Goal: Information Seeking & Learning: Learn about a topic

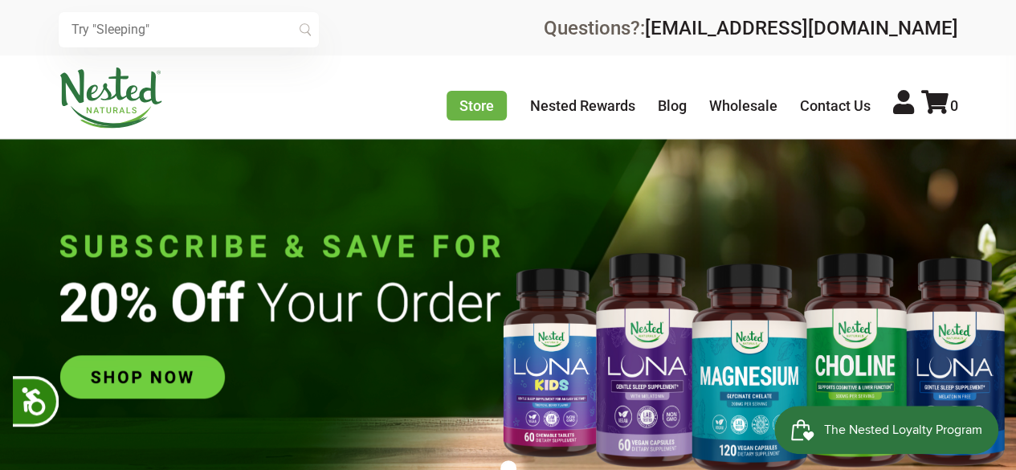
scroll to position [0, 282]
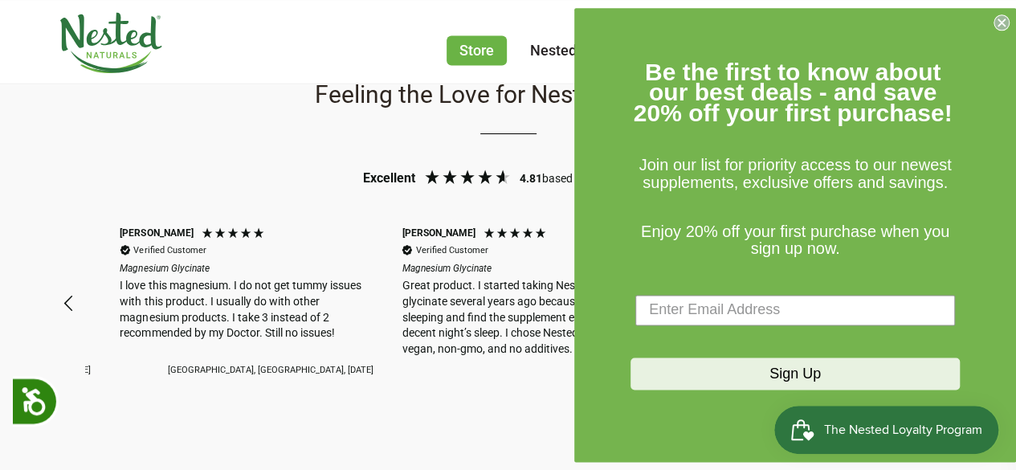
scroll to position [0, 2540]
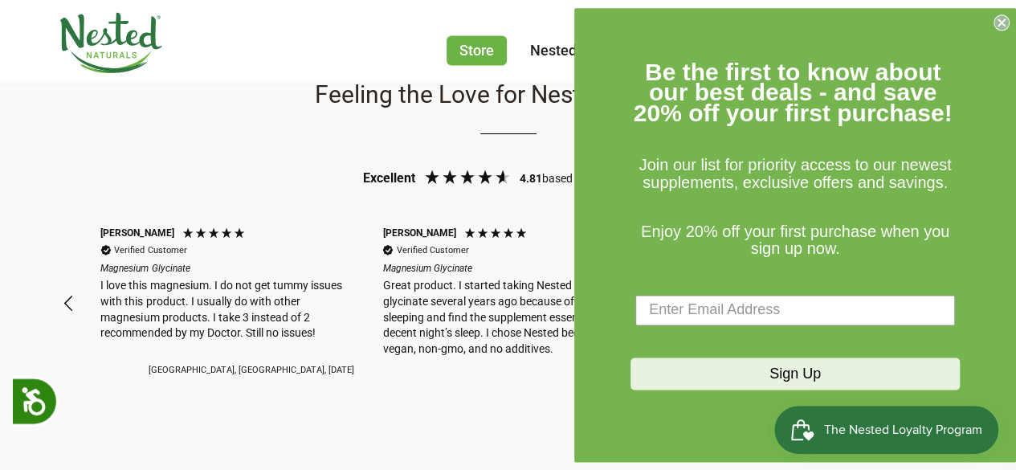
click at [1001, 18] on circle "Close dialog" at bounding box center [1002, 21] width 15 height 15
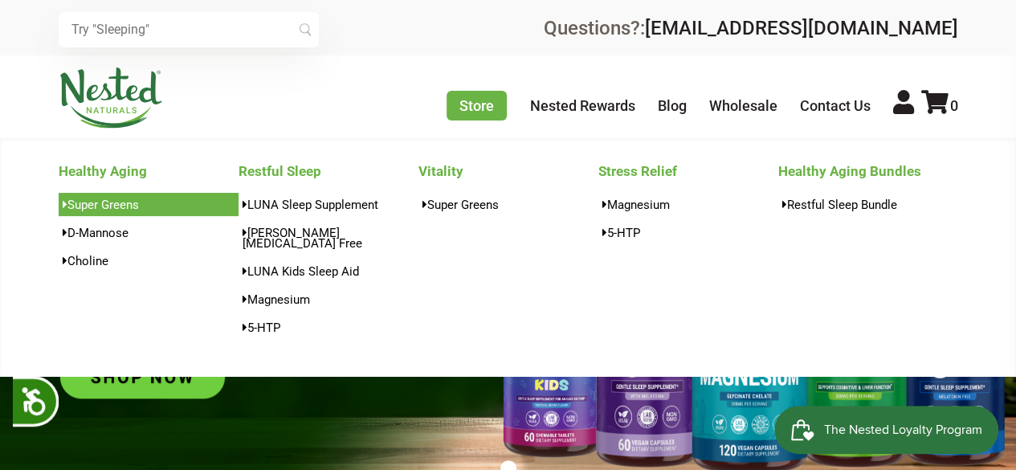
scroll to position [0, 2822]
click at [112, 200] on link "Super Greens" at bounding box center [149, 204] width 180 height 23
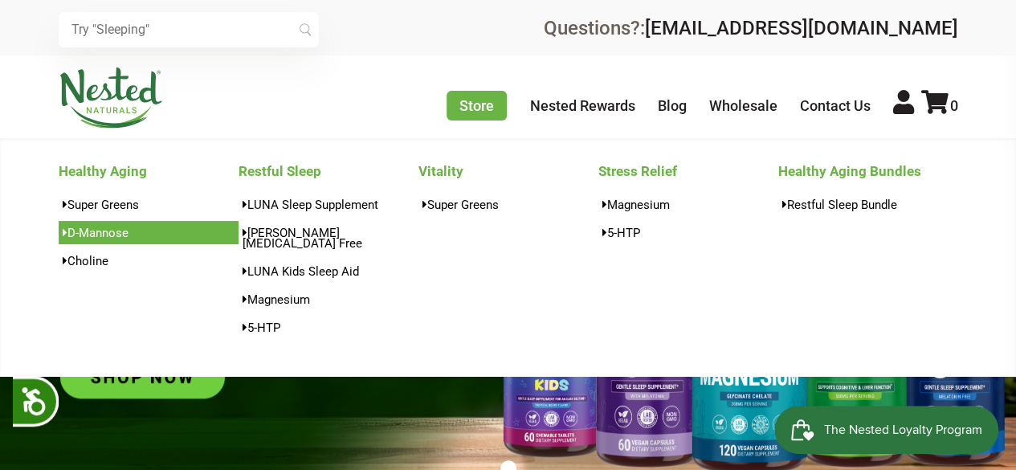
click at [108, 228] on link "D-Mannose" at bounding box center [149, 232] width 180 height 23
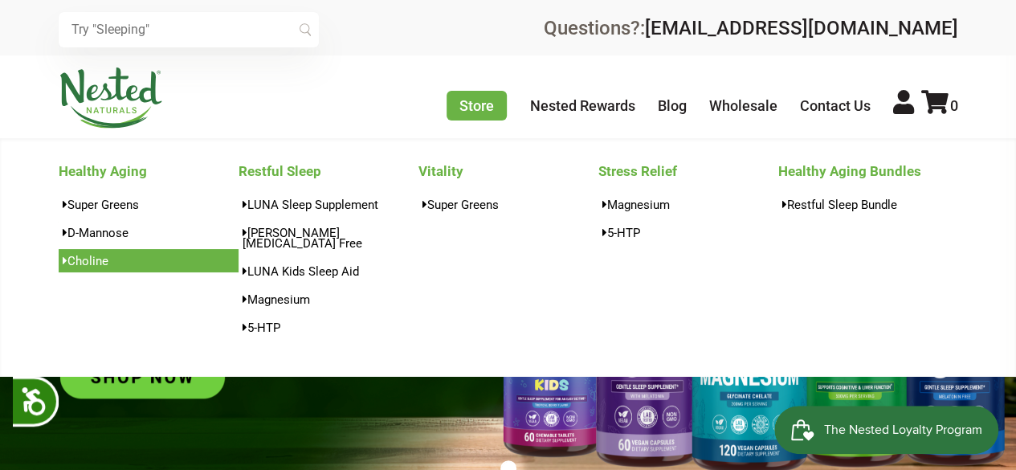
click at [107, 260] on link "Choline" at bounding box center [149, 260] width 180 height 23
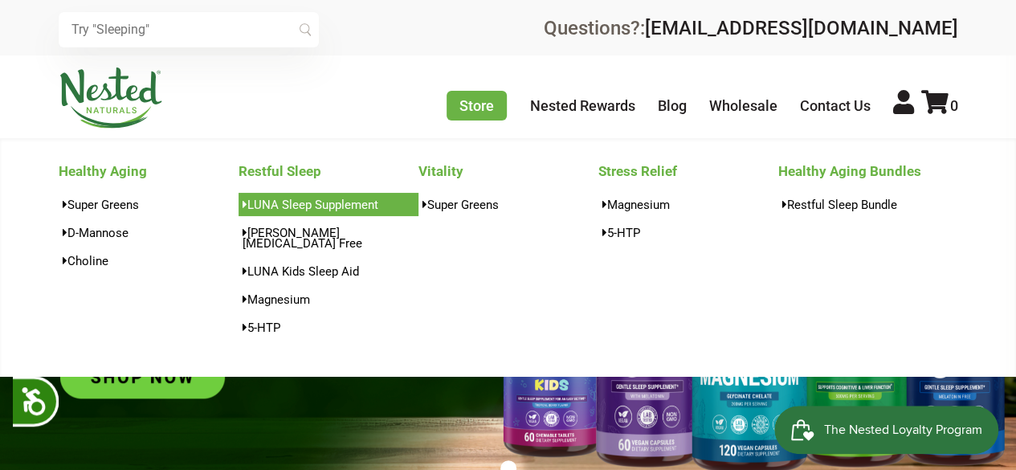
click at [329, 200] on link "LUNA Sleep Supplement" at bounding box center [329, 204] width 180 height 23
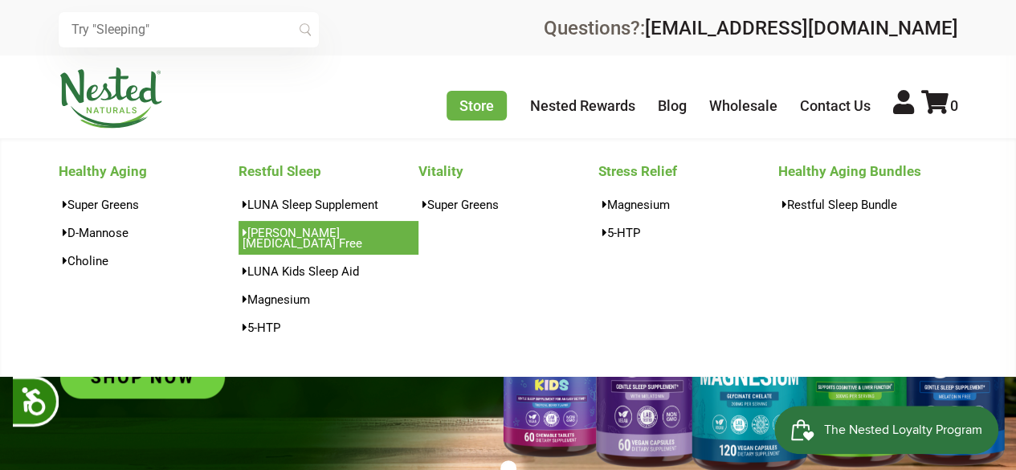
click at [326, 231] on link "[PERSON_NAME][MEDICAL_DATA] Free" at bounding box center [329, 238] width 180 height 34
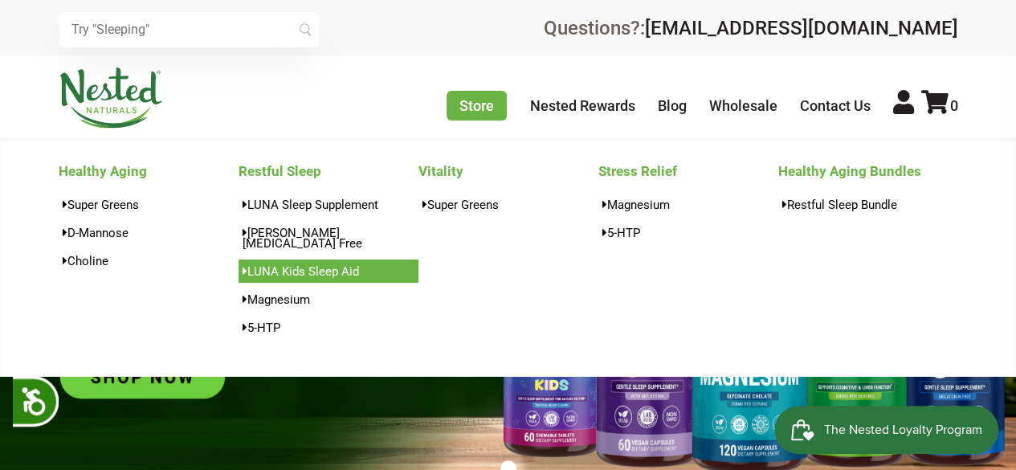
click at [320, 259] on link "LUNA Kids Sleep Aid" at bounding box center [329, 270] width 180 height 23
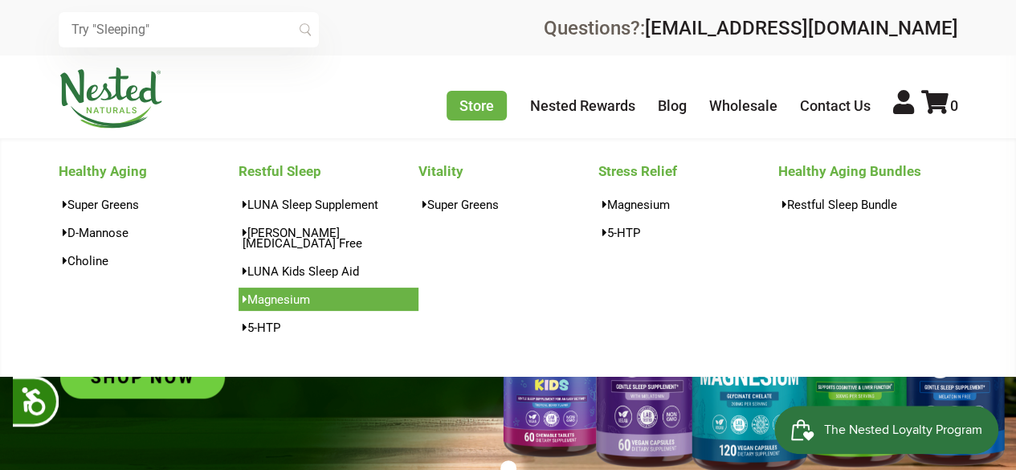
click at [292, 299] on link "Magnesium" at bounding box center [329, 299] width 180 height 23
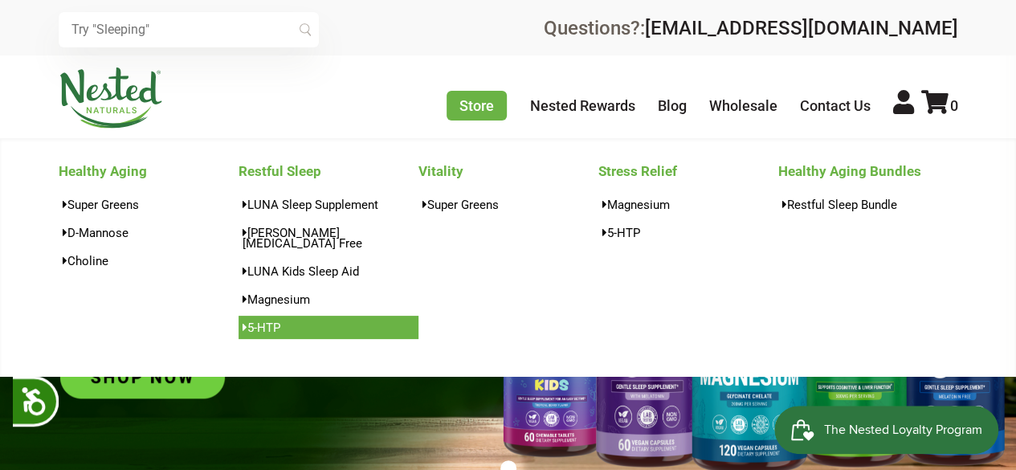
click at [276, 316] on link "5-HTP" at bounding box center [329, 327] width 180 height 23
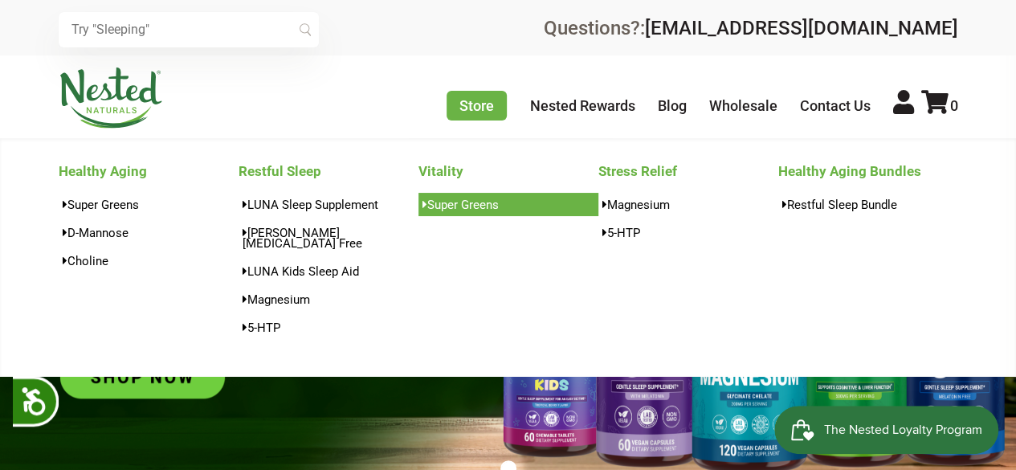
click at [444, 202] on link "Super Greens" at bounding box center [509, 204] width 180 height 23
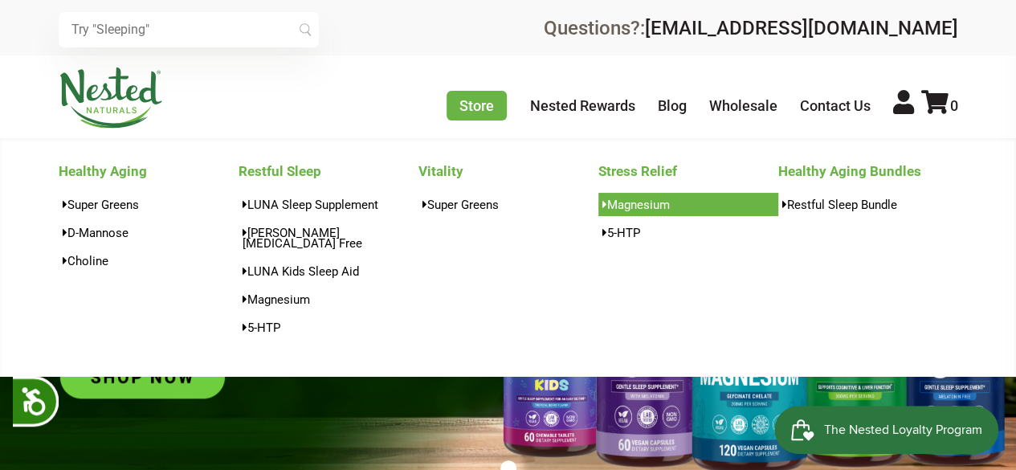
scroll to position [0, 3104]
click at [632, 202] on link "Magnesium" at bounding box center [688, 204] width 180 height 23
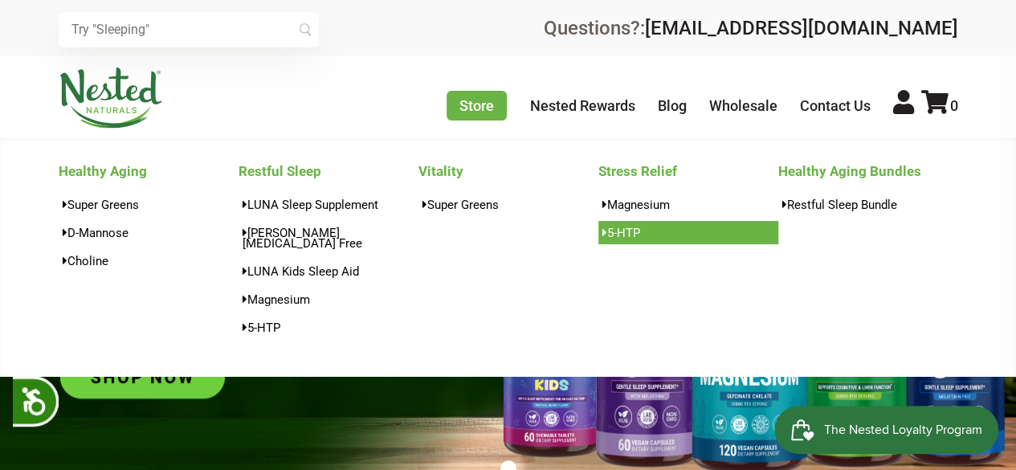
click at [627, 237] on link "5-HTP" at bounding box center [688, 232] width 180 height 23
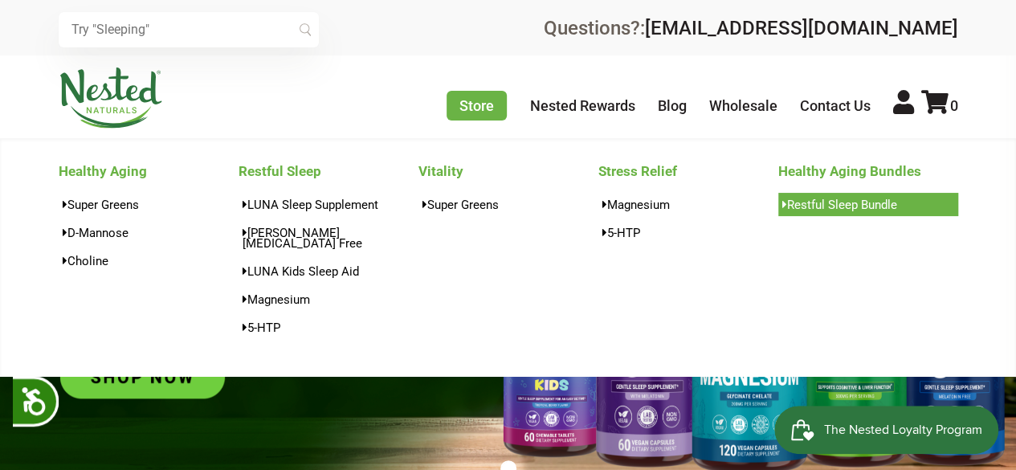
click at [811, 210] on link "Restful Sleep Bundle" at bounding box center [868, 204] width 180 height 23
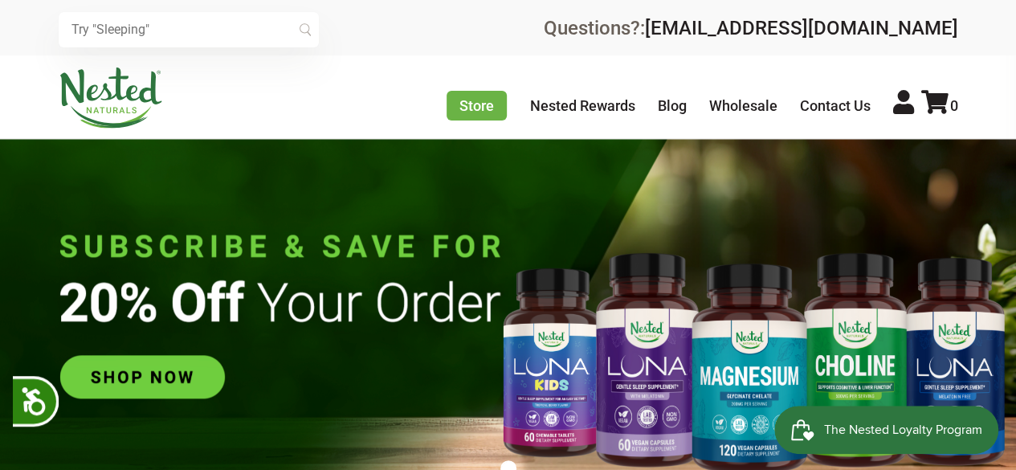
scroll to position [0, 3951]
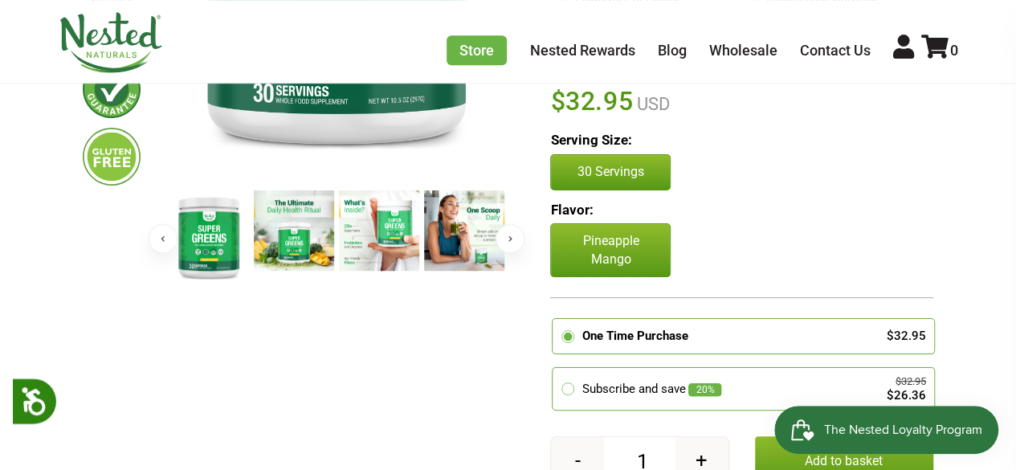
scroll to position [428, 0]
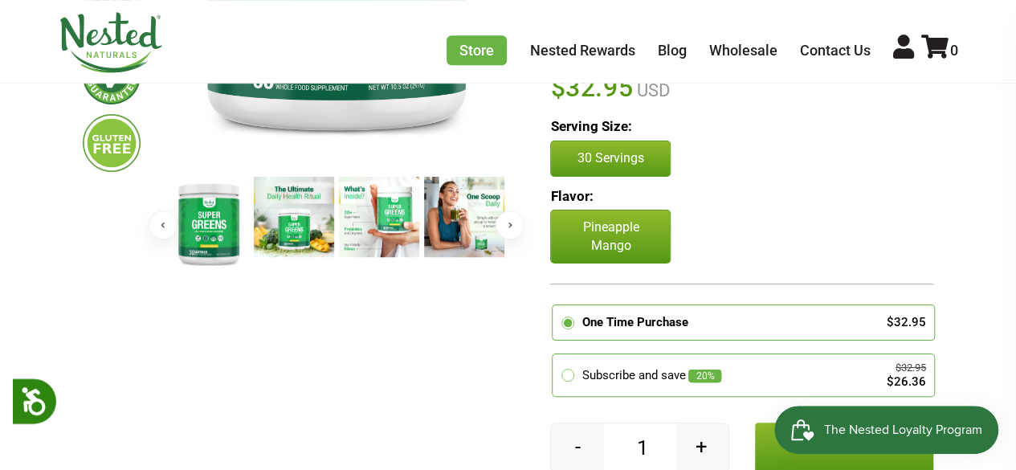
click at [505, 221] on button "Next" at bounding box center [510, 224] width 29 height 29
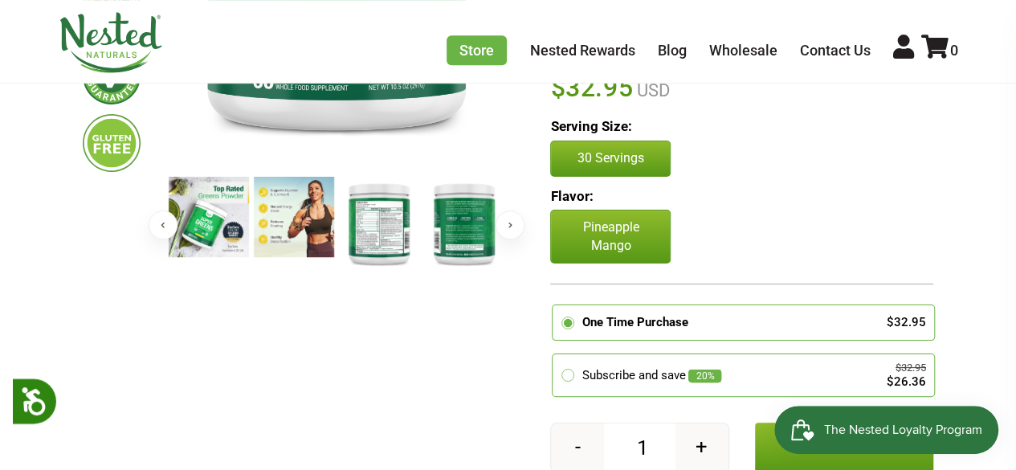
click at [356, 229] on img at bounding box center [379, 223] width 80 height 92
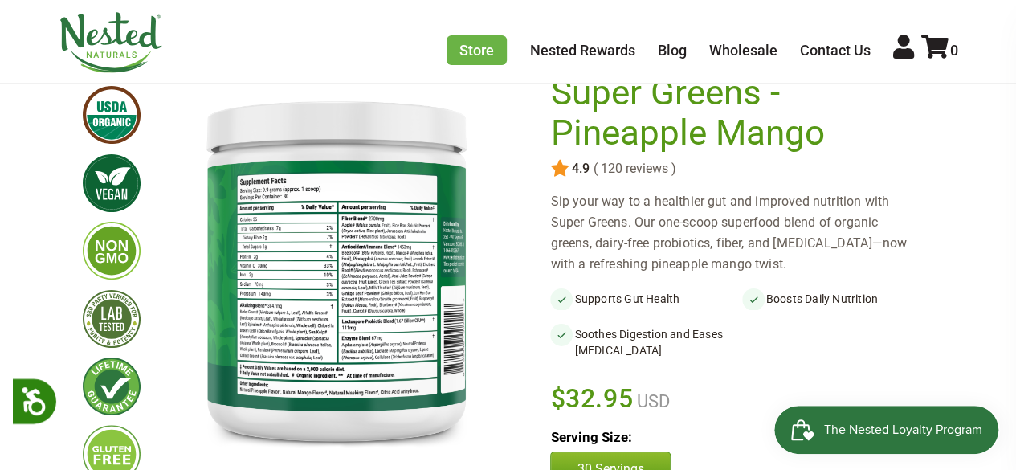
scroll to position [116, 0]
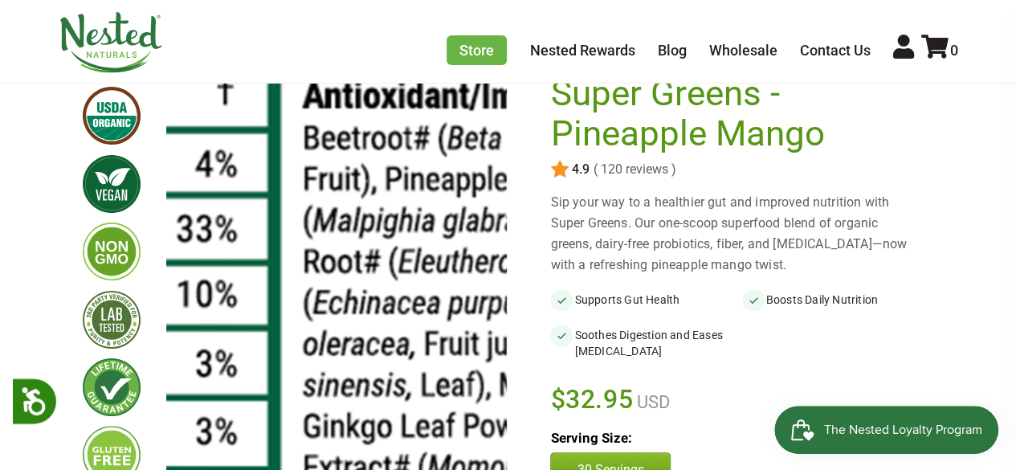
click at [348, 279] on img at bounding box center [267, 252] width 2410 height 2772
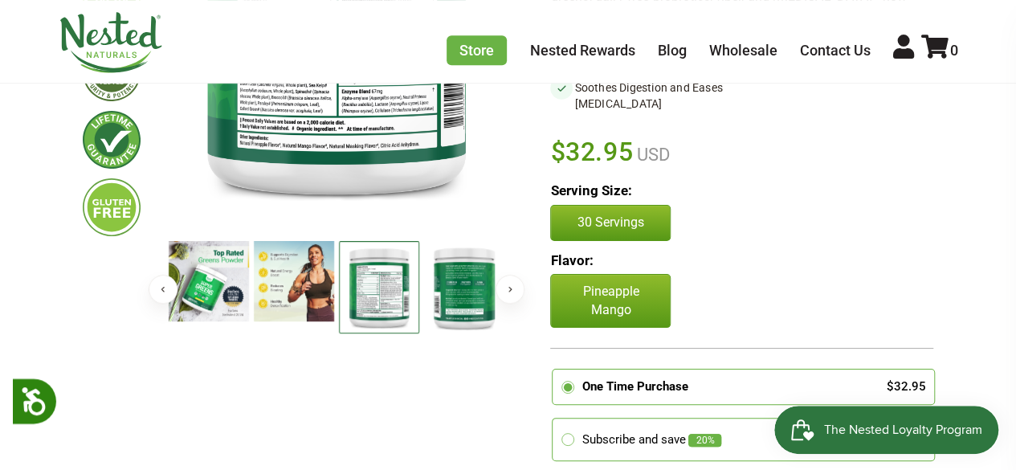
scroll to position [370, 0]
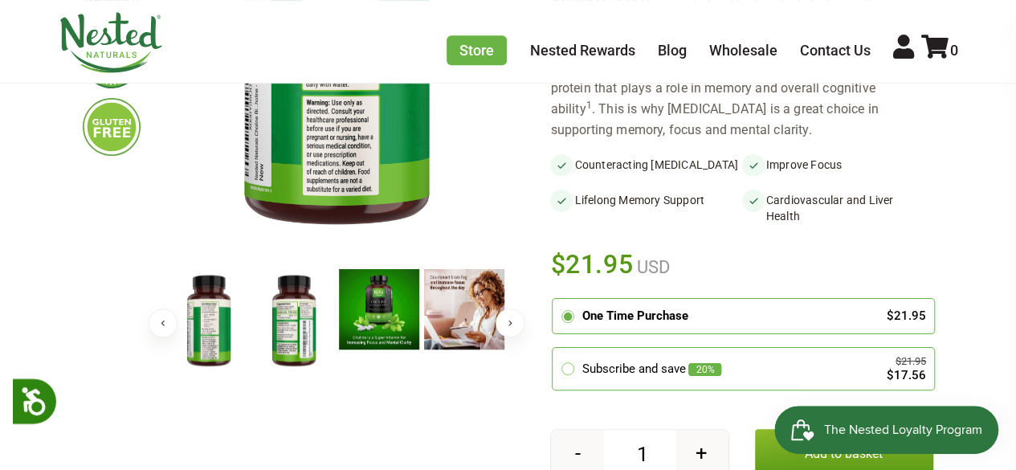
scroll to position [389, 0]
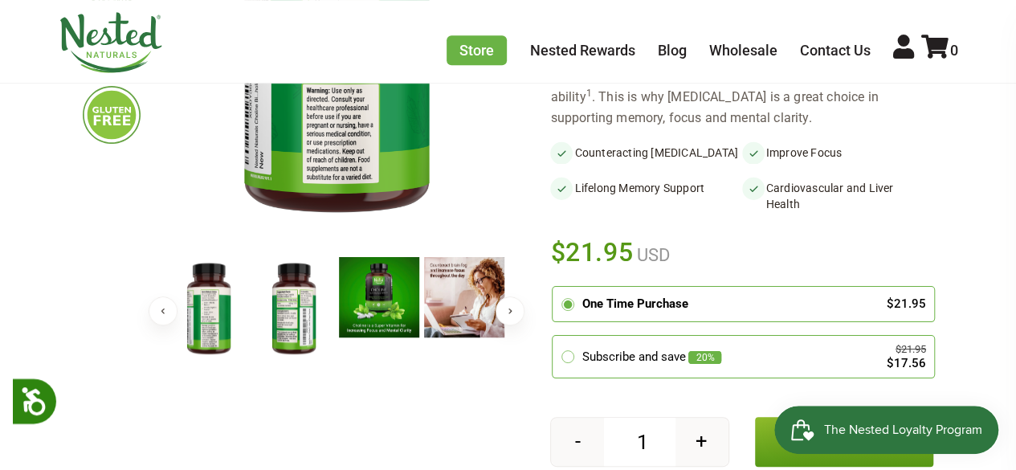
click at [205, 313] on img at bounding box center [209, 309] width 80 height 104
click at [300, 326] on img at bounding box center [294, 309] width 80 height 104
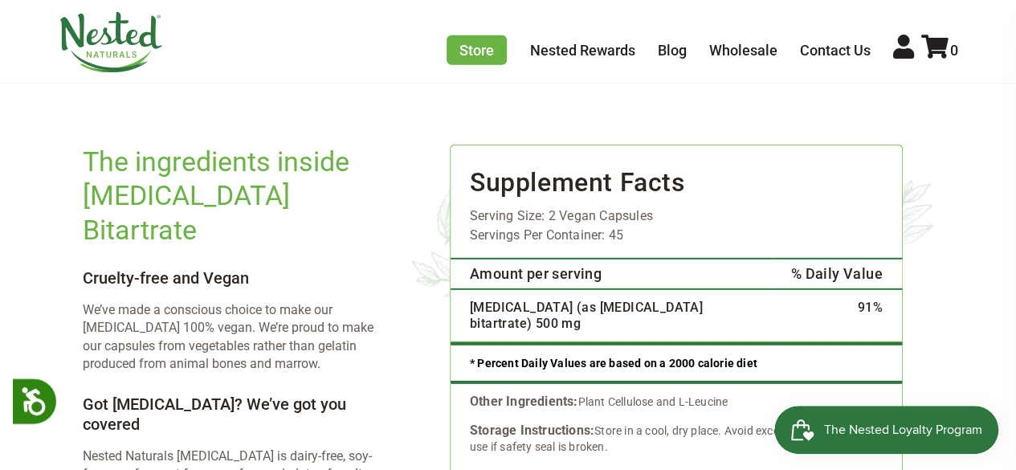
scroll to position [2204, 0]
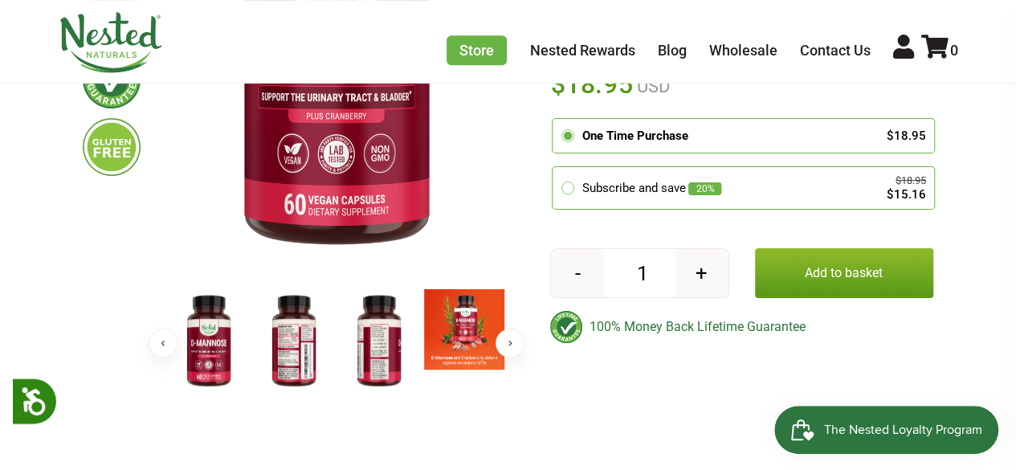
scroll to position [357, 0]
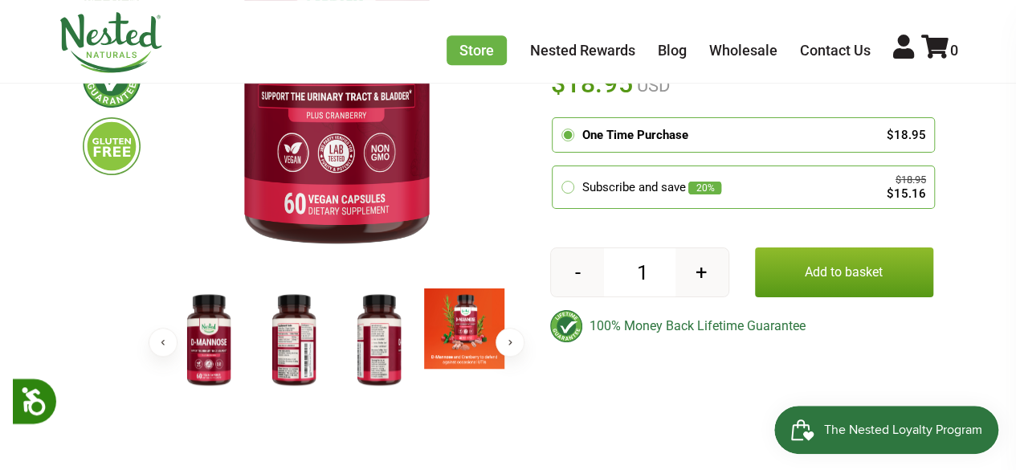
click at [288, 346] on img at bounding box center [294, 340] width 80 height 104
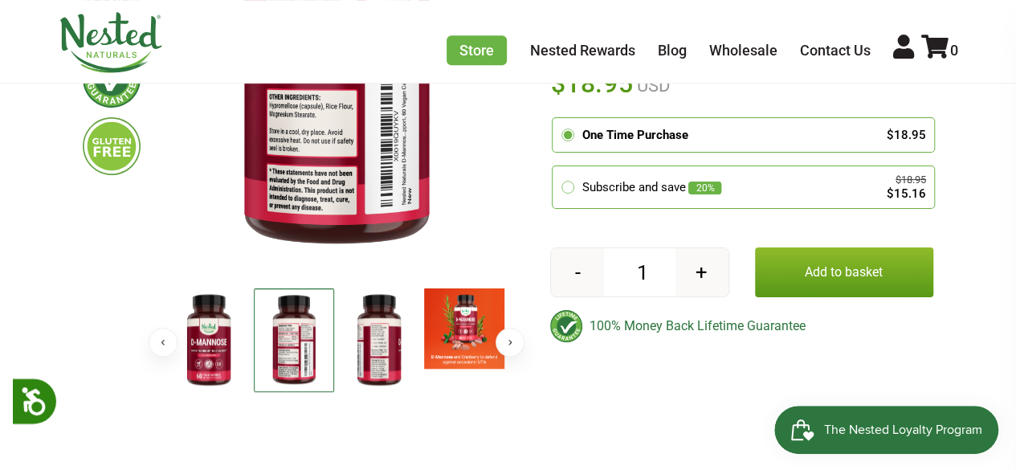
click at [373, 345] on img at bounding box center [379, 340] width 80 height 104
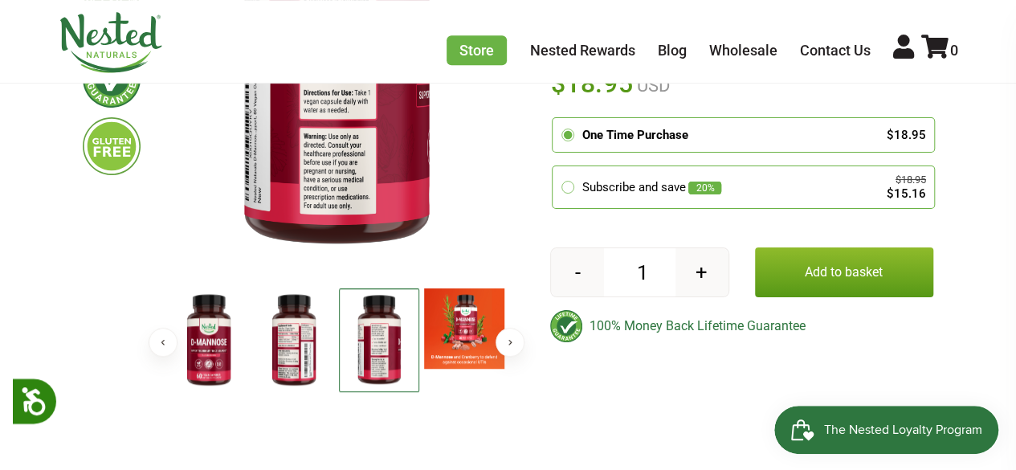
click at [302, 340] on img at bounding box center [294, 340] width 80 height 104
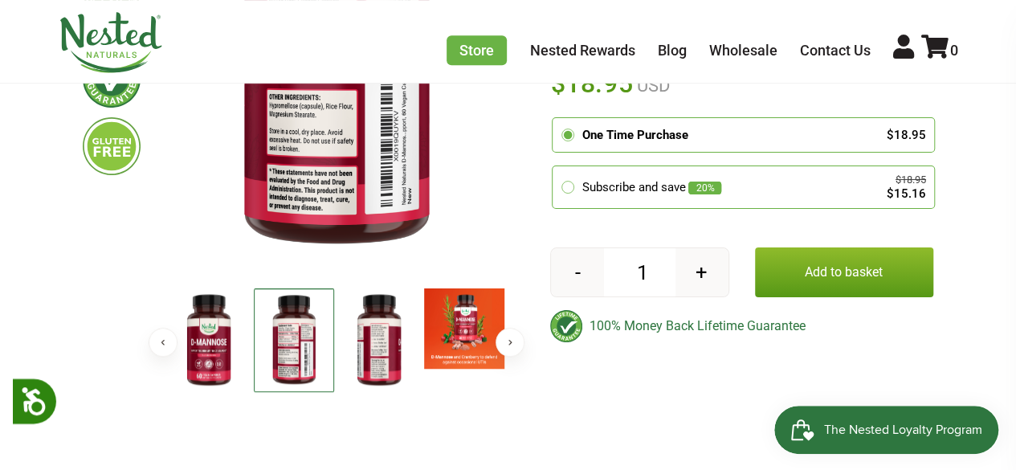
click at [375, 337] on img at bounding box center [379, 340] width 80 height 104
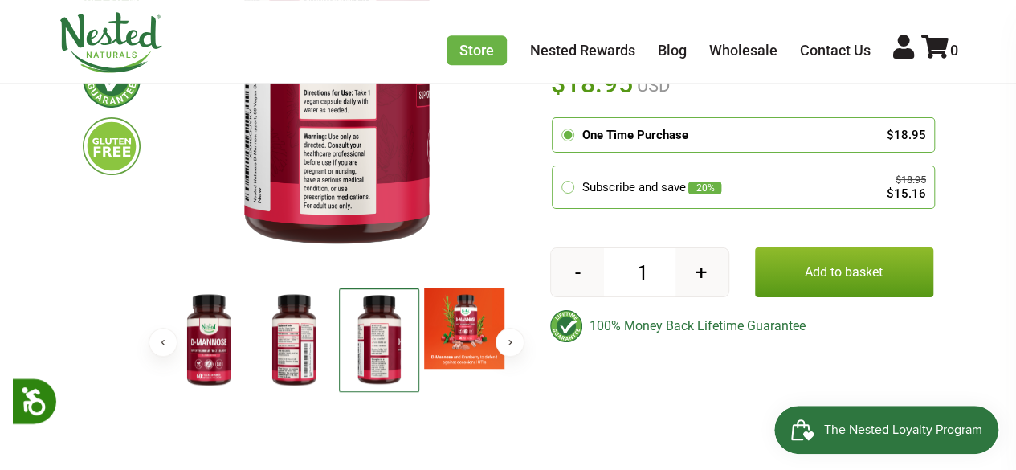
click at [290, 317] on img at bounding box center [294, 340] width 80 height 104
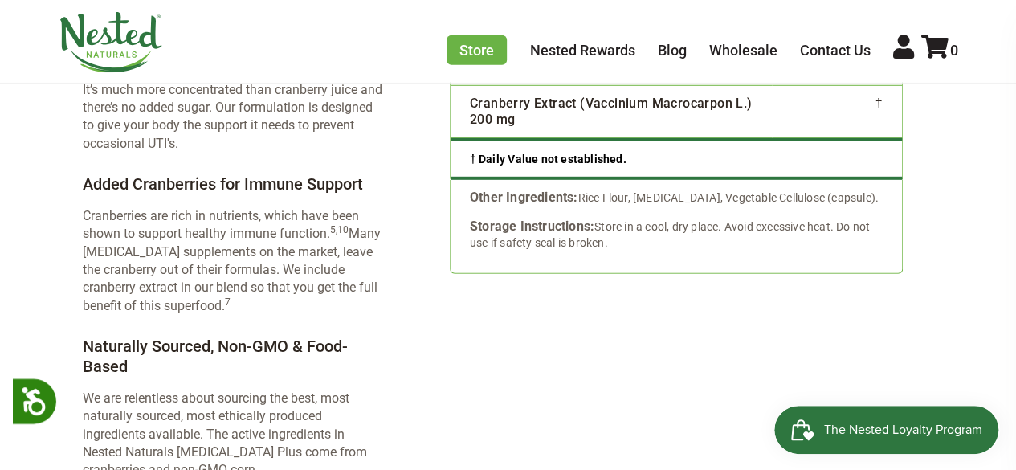
scroll to position [2269, 0]
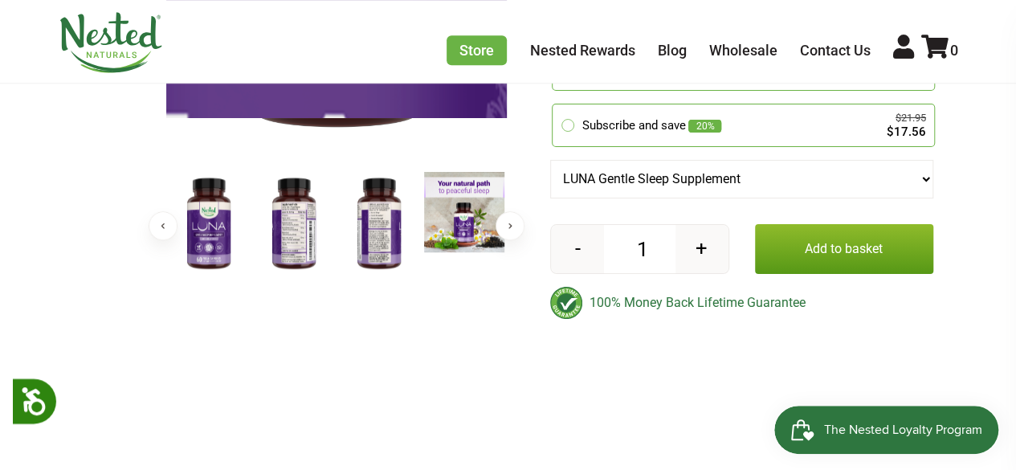
scroll to position [432, 0]
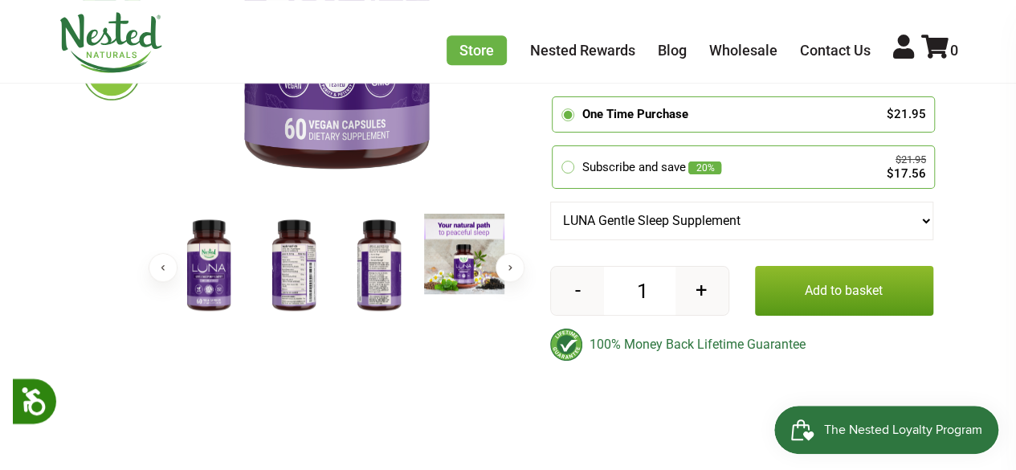
click at [296, 269] on img at bounding box center [294, 266] width 80 height 104
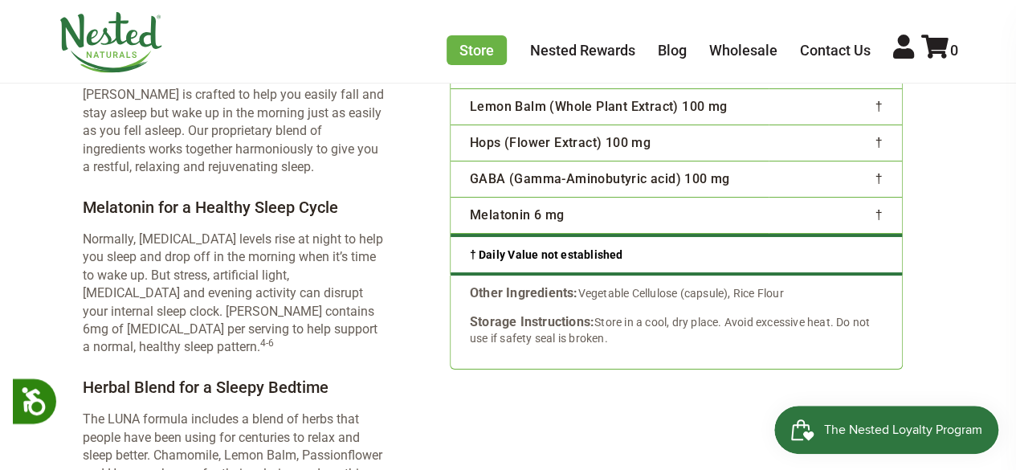
scroll to position [2945, 0]
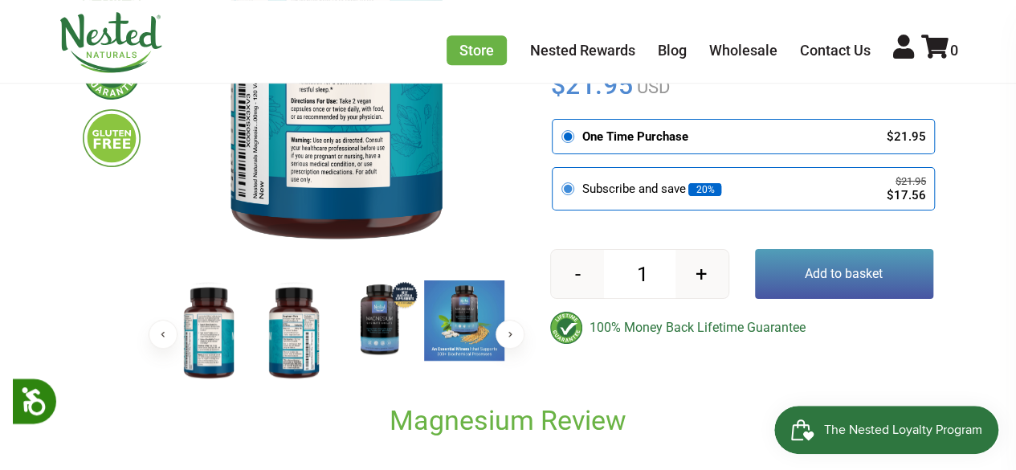
scroll to position [366, 0]
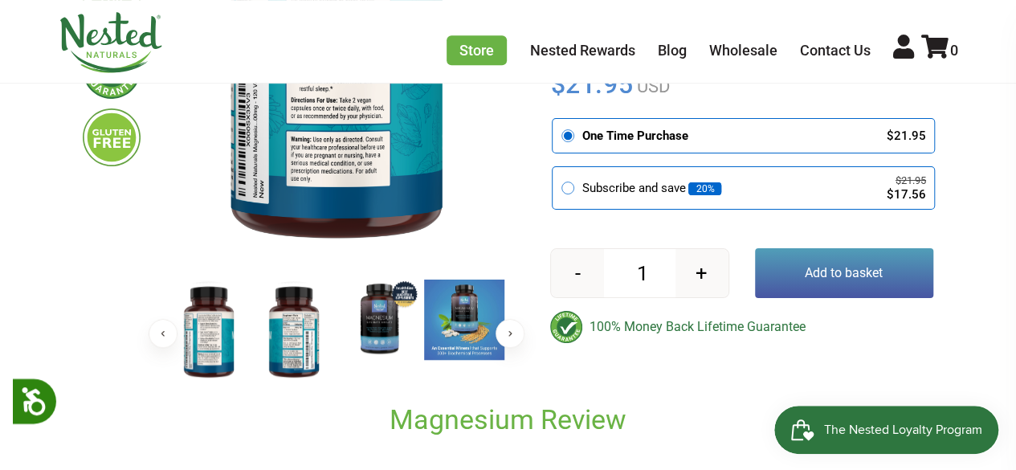
click at [275, 345] on img at bounding box center [294, 332] width 80 height 104
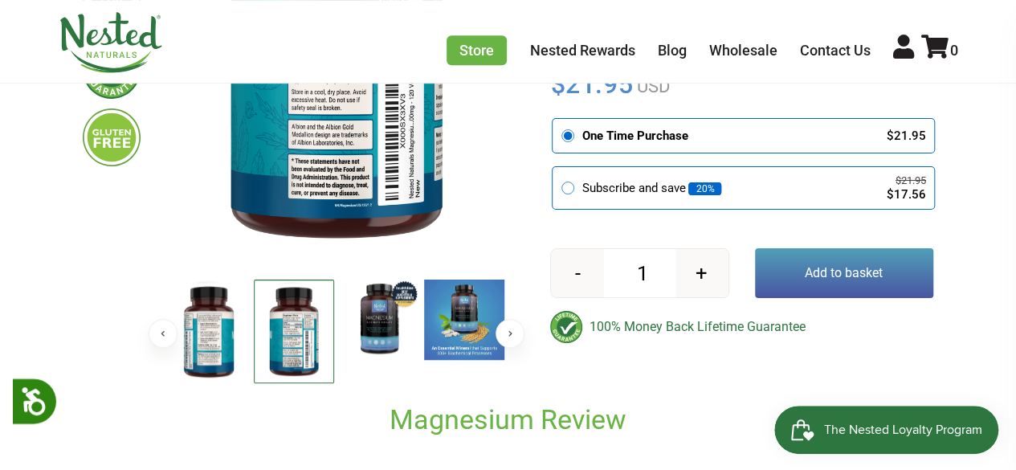
click at [201, 343] on img at bounding box center [209, 332] width 80 height 104
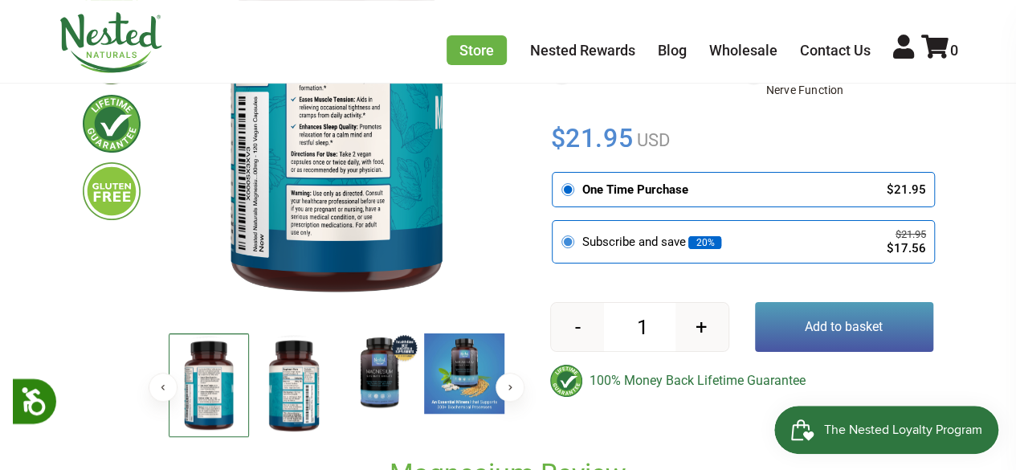
scroll to position [317, 0]
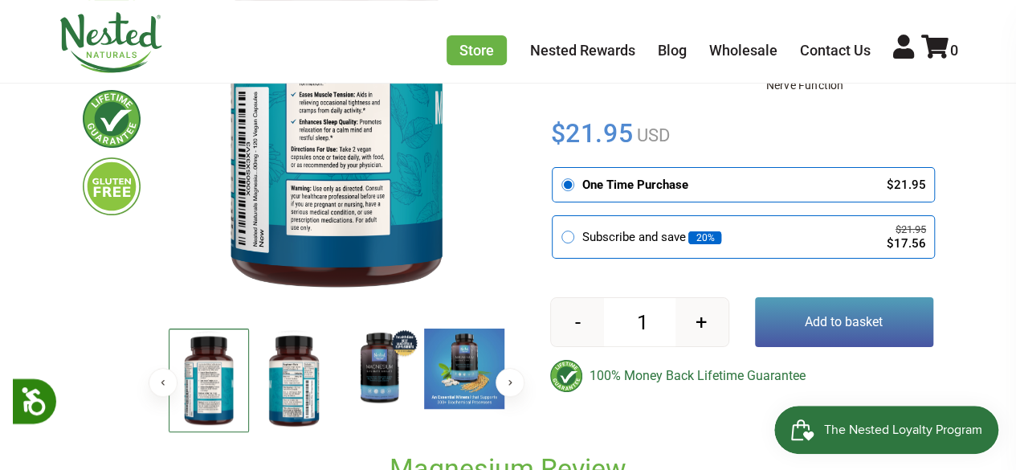
click at [297, 380] on img at bounding box center [294, 381] width 80 height 104
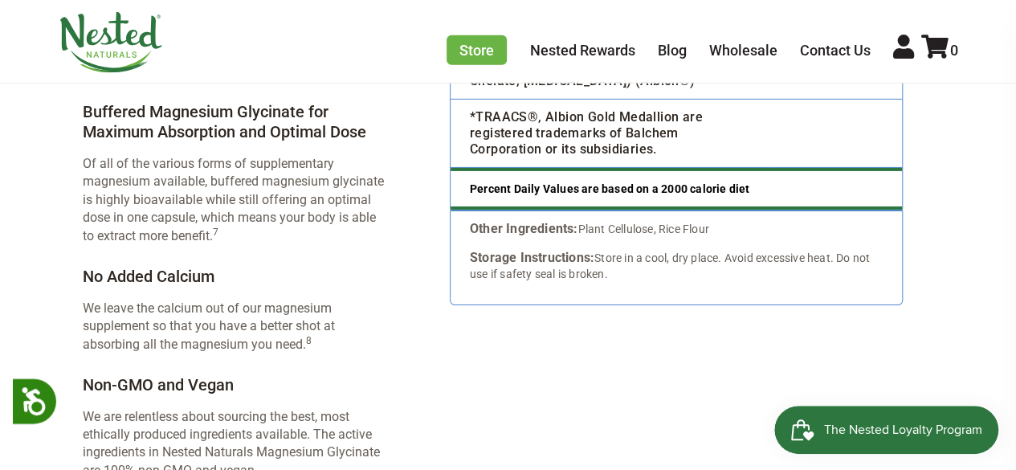
scroll to position [2594, 0]
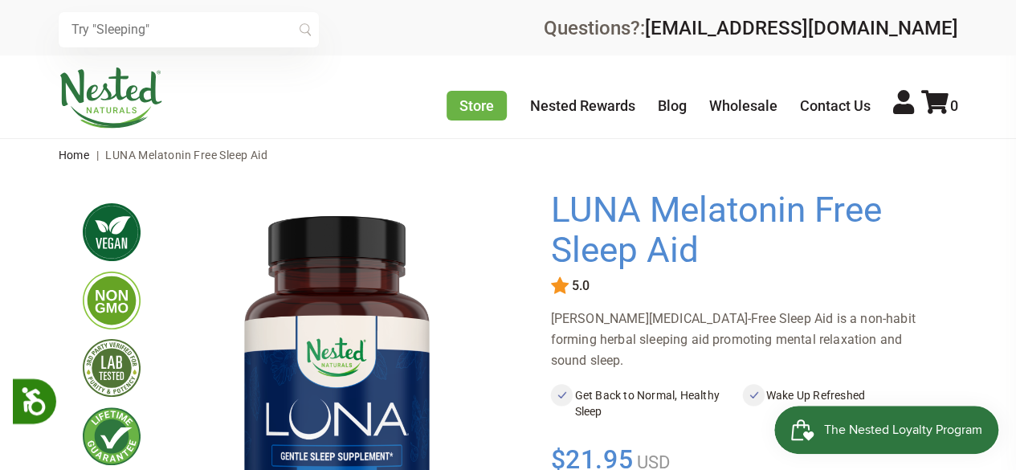
scroll to position [292, 0]
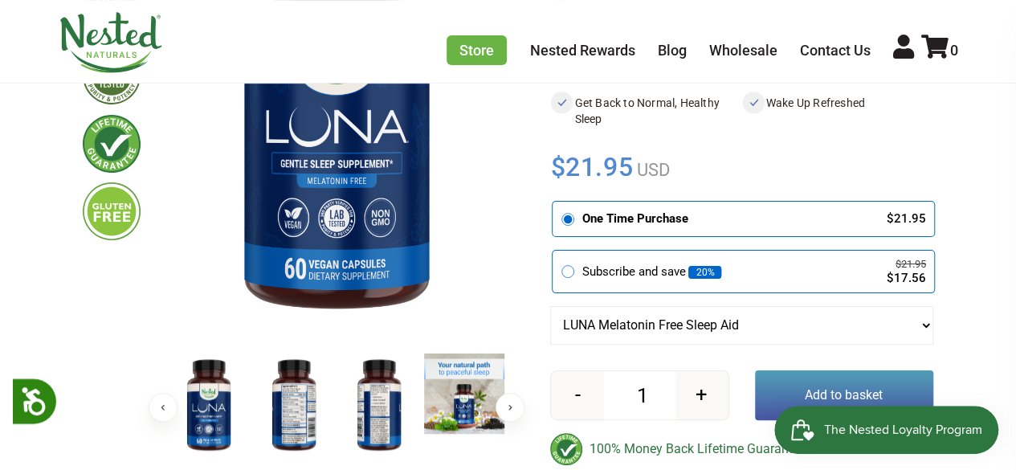
click at [296, 407] on img at bounding box center [294, 405] width 80 height 104
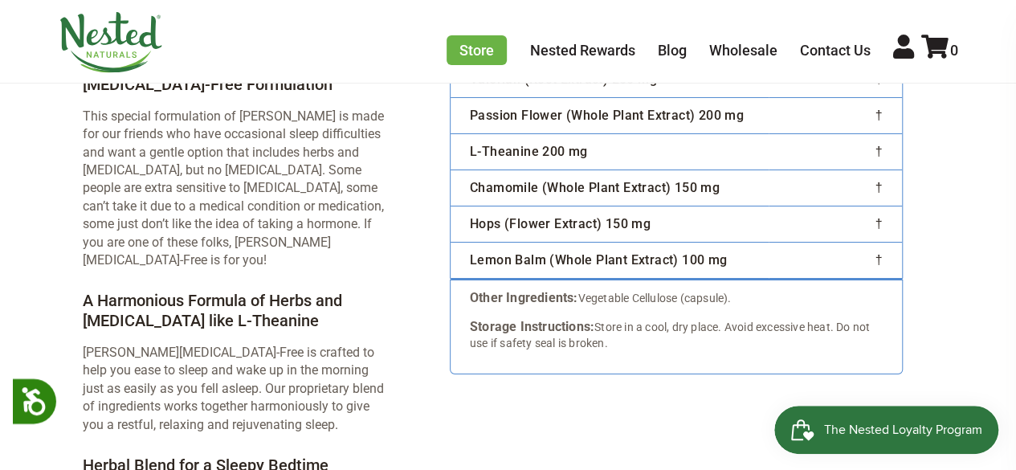
scroll to position [2825, 0]
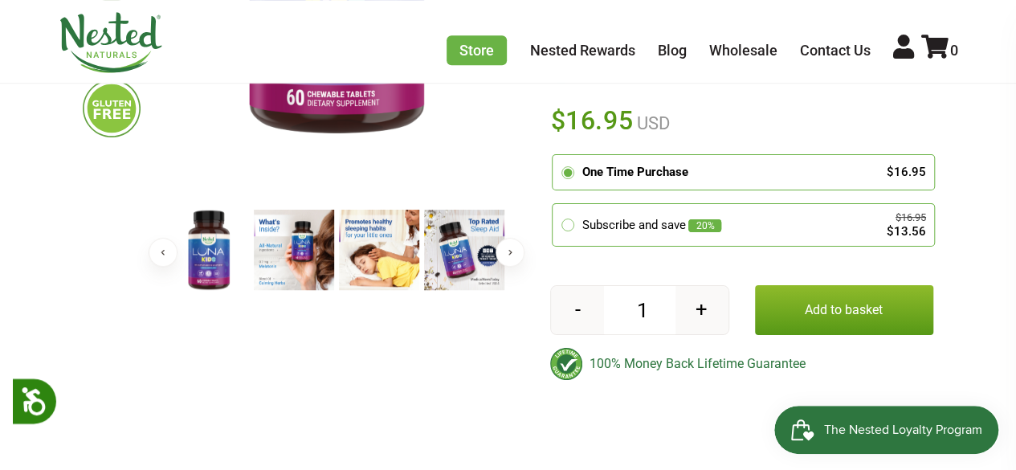
scroll to position [403, 0]
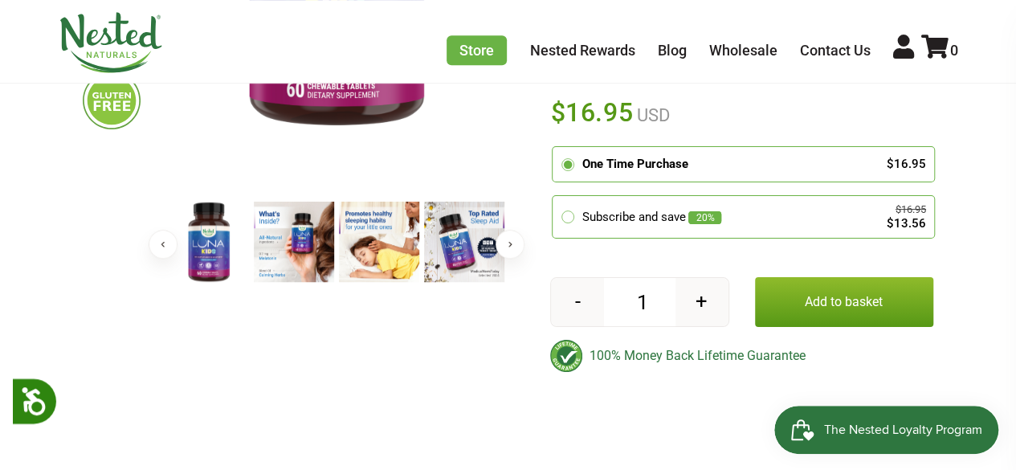
click at [517, 251] on button "Next" at bounding box center [510, 244] width 29 height 29
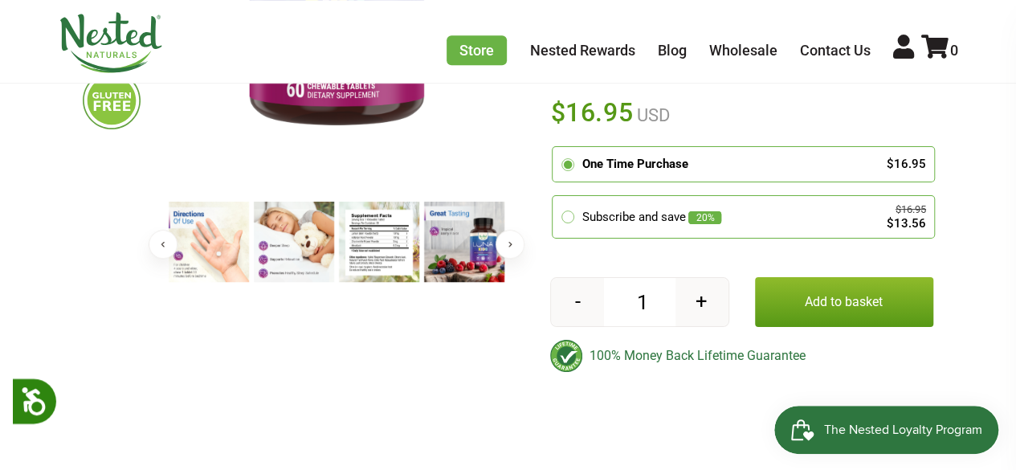
click at [391, 237] on img at bounding box center [379, 242] width 80 height 80
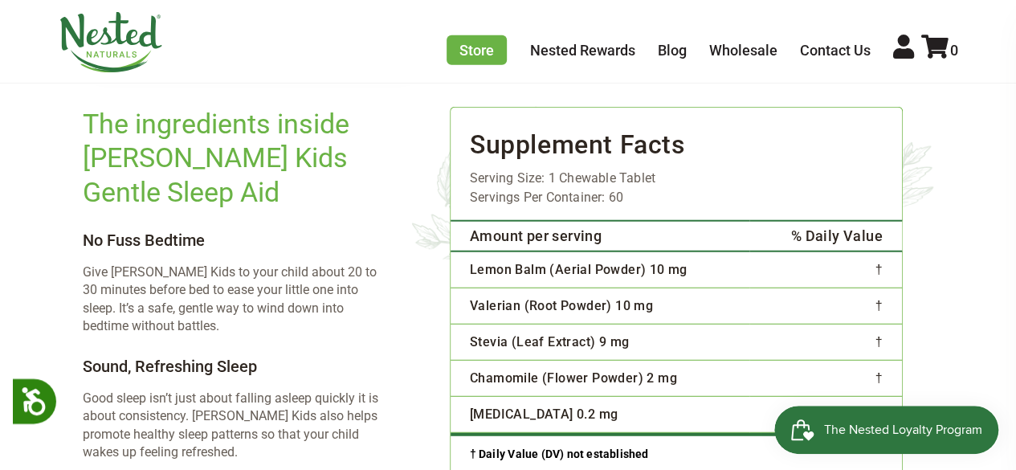
scroll to position [2106, 0]
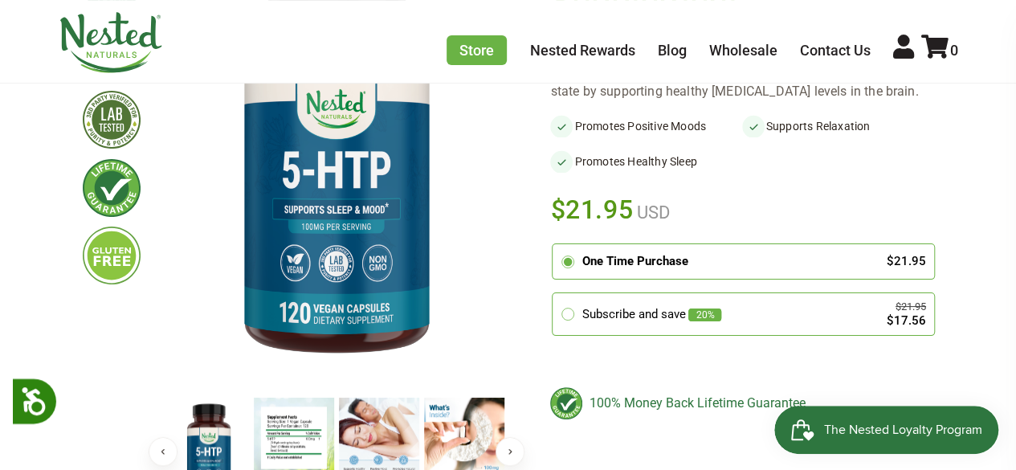
scroll to position [391, 0]
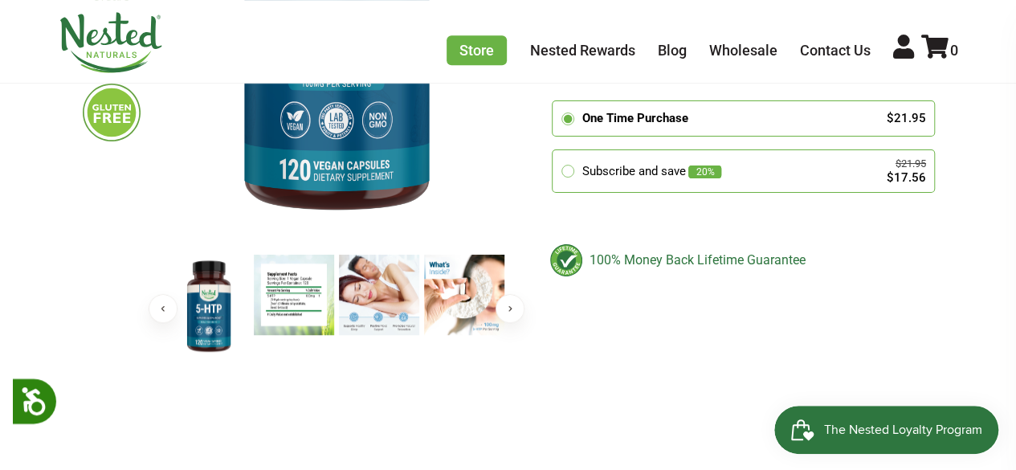
click at [278, 317] on img at bounding box center [294, 295] width 80 height 80
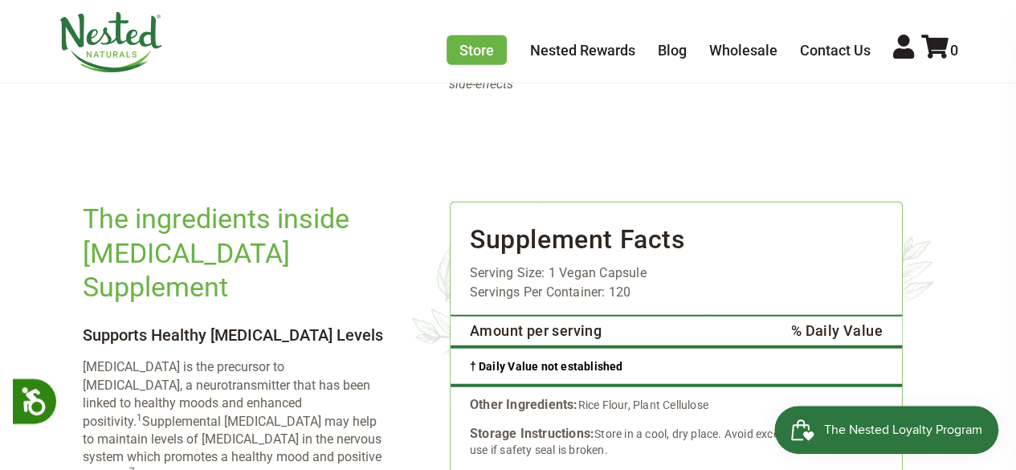
scroll to position [1884, 0]
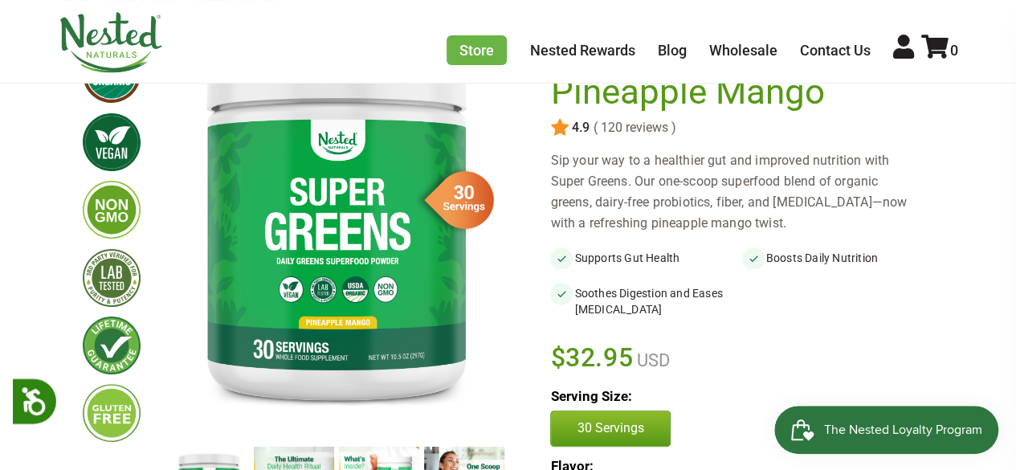
scroll to position [157, 0]
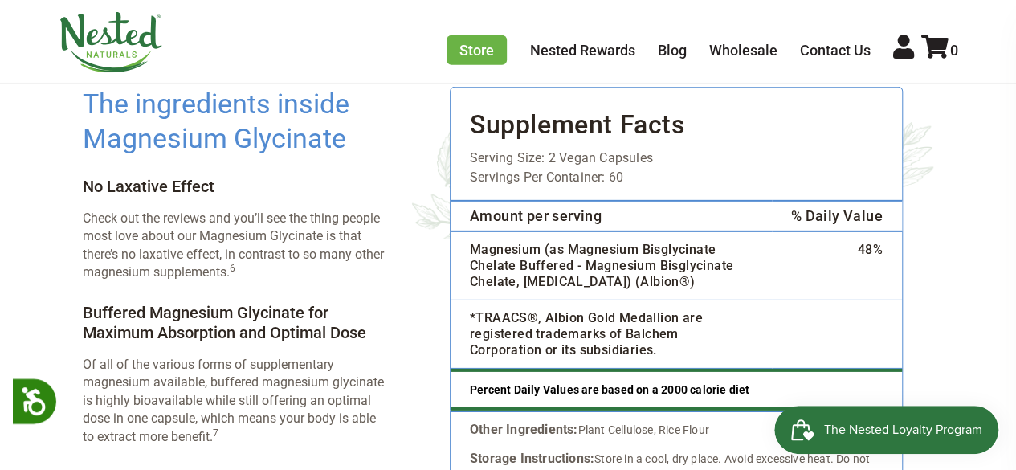
scroll to position [2521, 0]
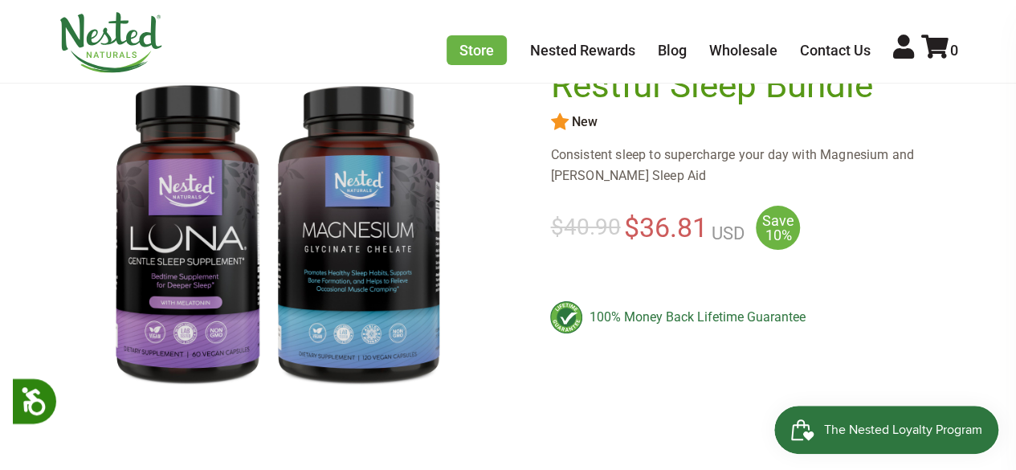
scroll to position [137, 0]
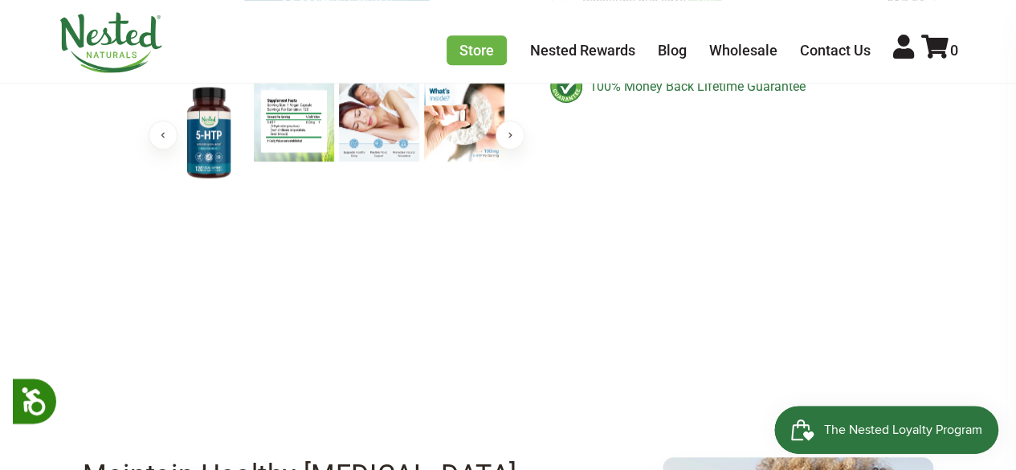
scroll to position [566, 0]
click at [296, 105] on img at bounding box center [294, 120] width 80 height 80
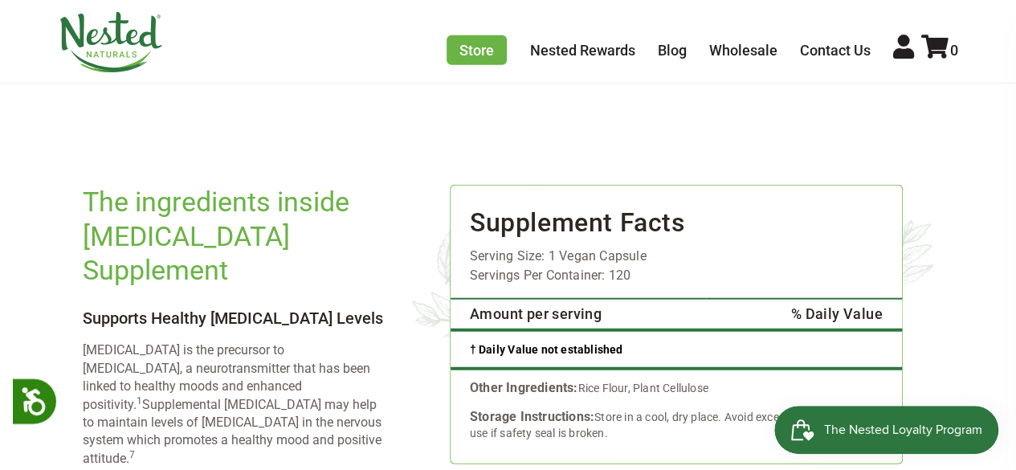
scroll to position [1914, 0]
